Goal: Browse casually

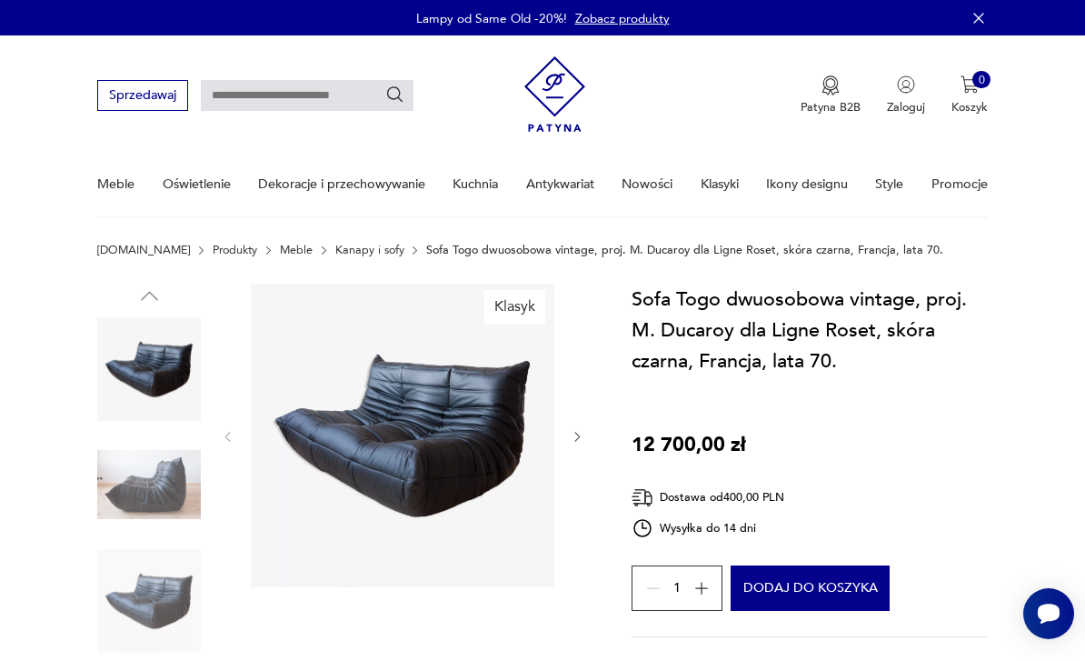
click at [168, 393] on img at bounding box center [149, 369] width 104 height 104
click at [167, 393] on img at bounding box center [149, 369] width 104 height 104
click at [172, 464] on img at bounding box center [149, 485] width 104 height 104
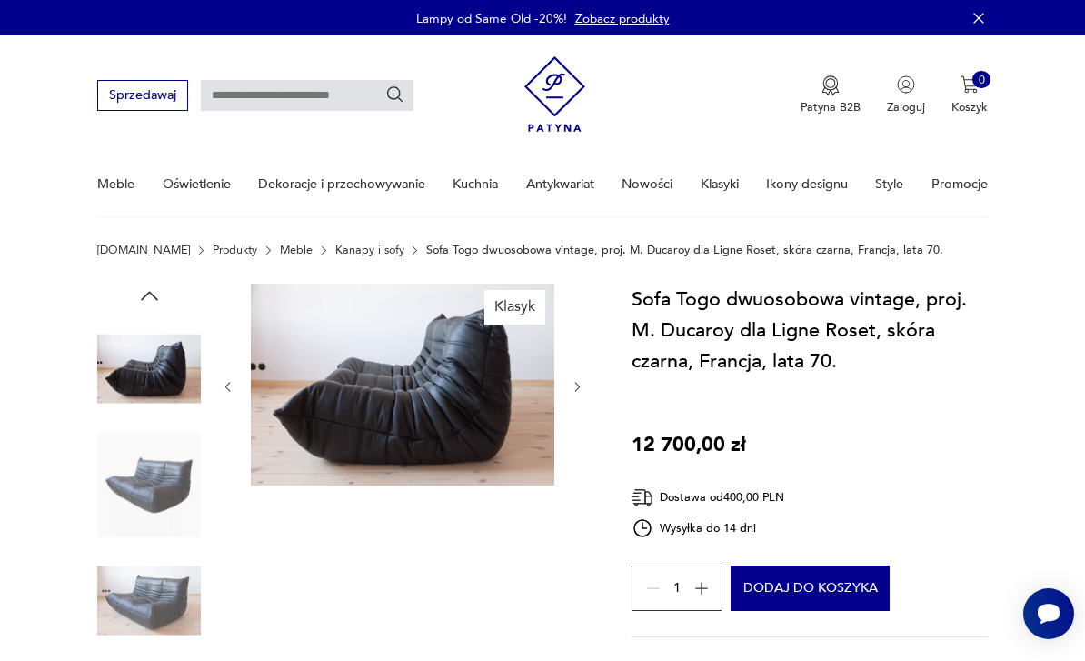
click at [162, 501] on img at bounding box center [149, 485] width 104 height 104
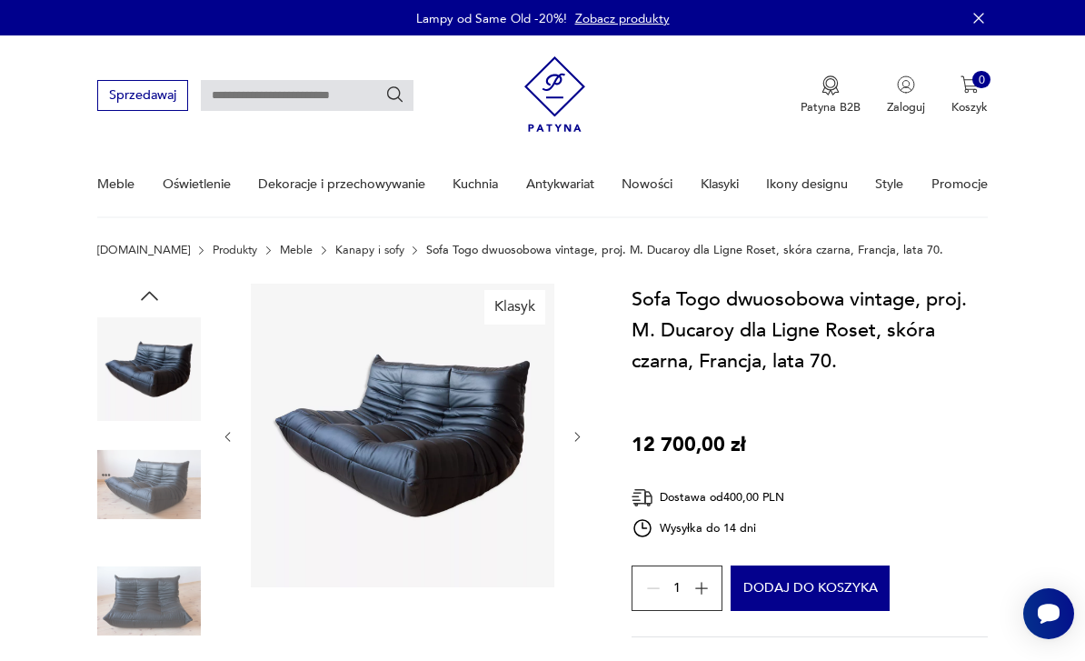
click at [167, 482] on img at bounding box center [149, 485] width 104 height 104
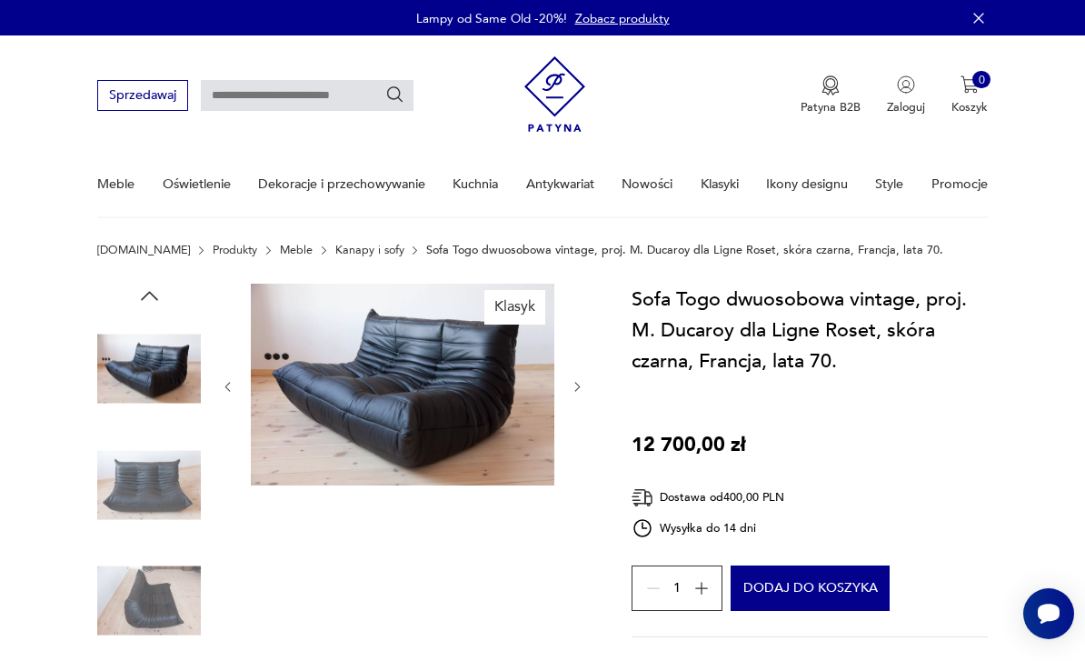
click at [177, 585] on img at bounding box center [149, 601] width 104 height 104
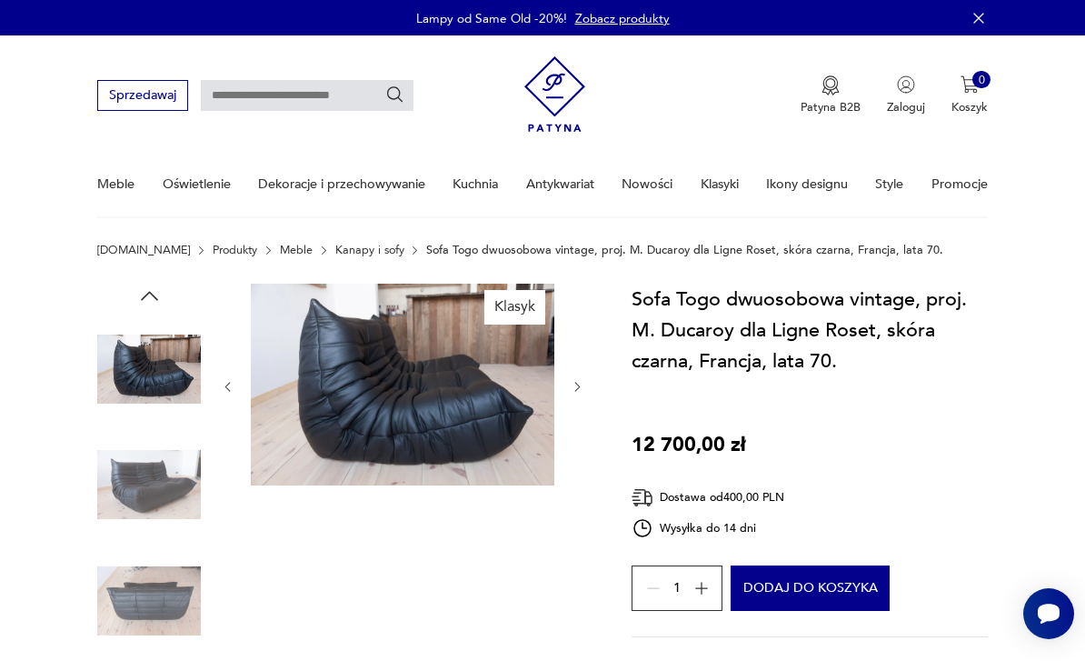
click at [176, 591] on img at bounding box center [149, 601] width 104 height 104
